Goal: Check status

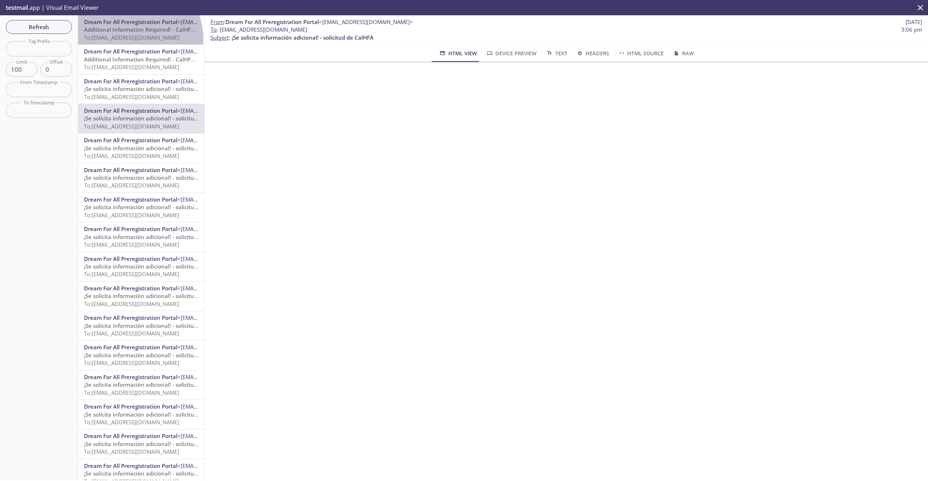
click at [132, 39] on span "To: [EMAIL_ADDRESS][DOMAIN_NAME]" at bounding box center [131, 37] width 95 height 7
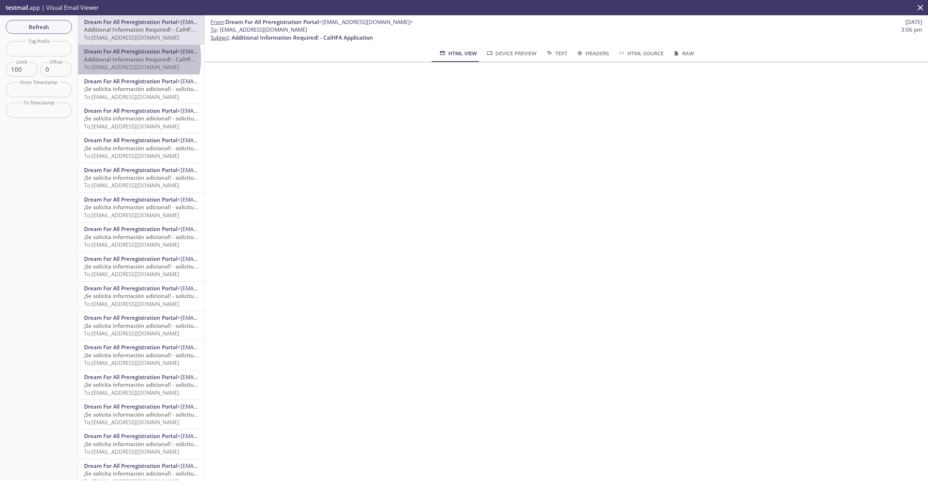
click at [128, 59] on span "Additional Information Required! - CalHFA Application" at bounding box center [154, 59] width 141 height 7
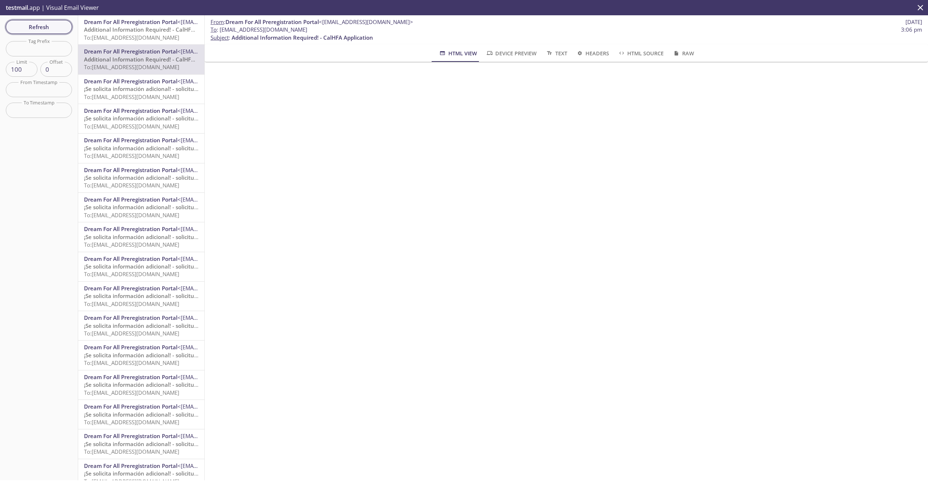
click at [48, 24] on span "Refresh" at bounding box center [39, 26] width 55 height 9
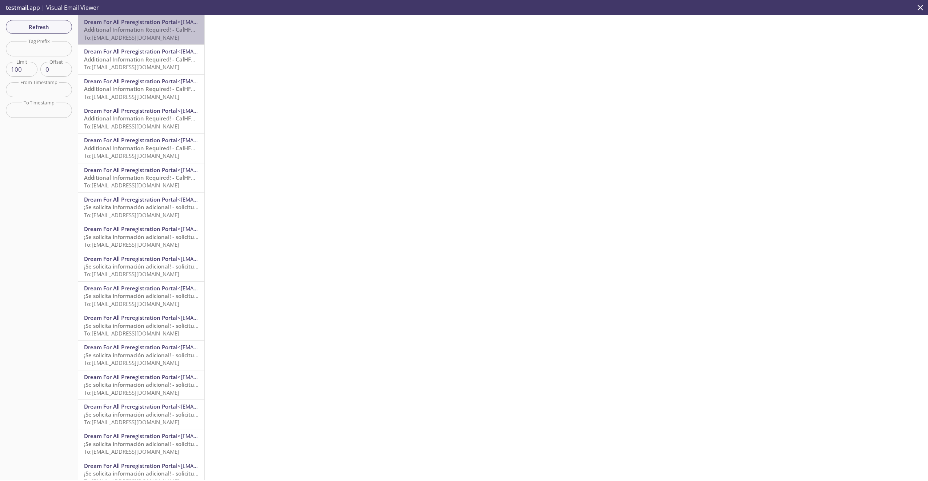
click at [145, 37] on span "To: [EMAIL_ADDRESS][DOMAIN_NAME]" at bounding box center [131, 37] width 95 height 7
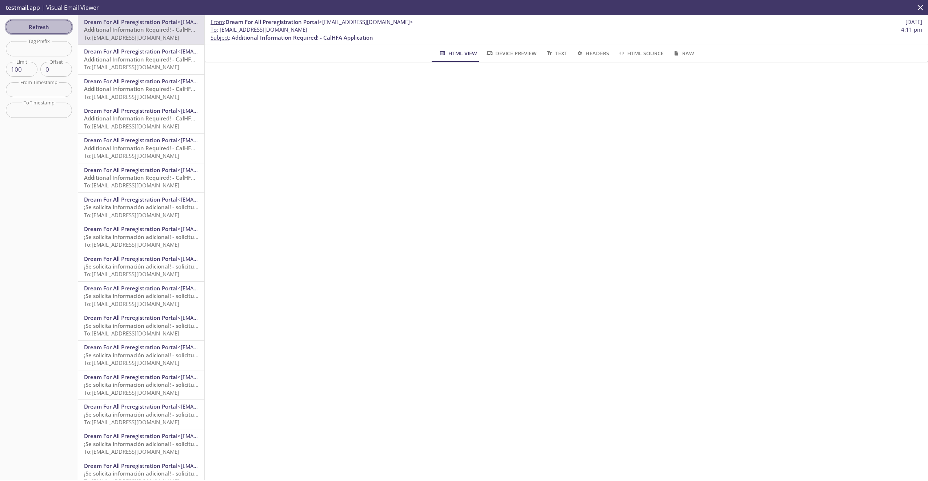
click at [22, 28] on span "Refresh" at bounding box center [39, 26] width 55 height 9
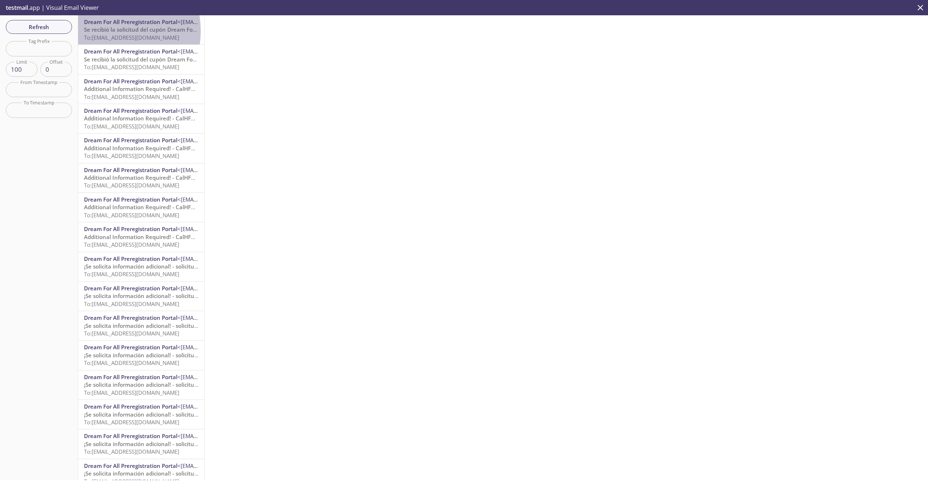
click at [105, 31] on span "Se recibió la solicitud del cupón Dream For All de la CalHFA. [DATE]" at bounding box center [170, 29] width 173 height 7
